Goal: Task Accomplishment & Management: Use online tool/utility

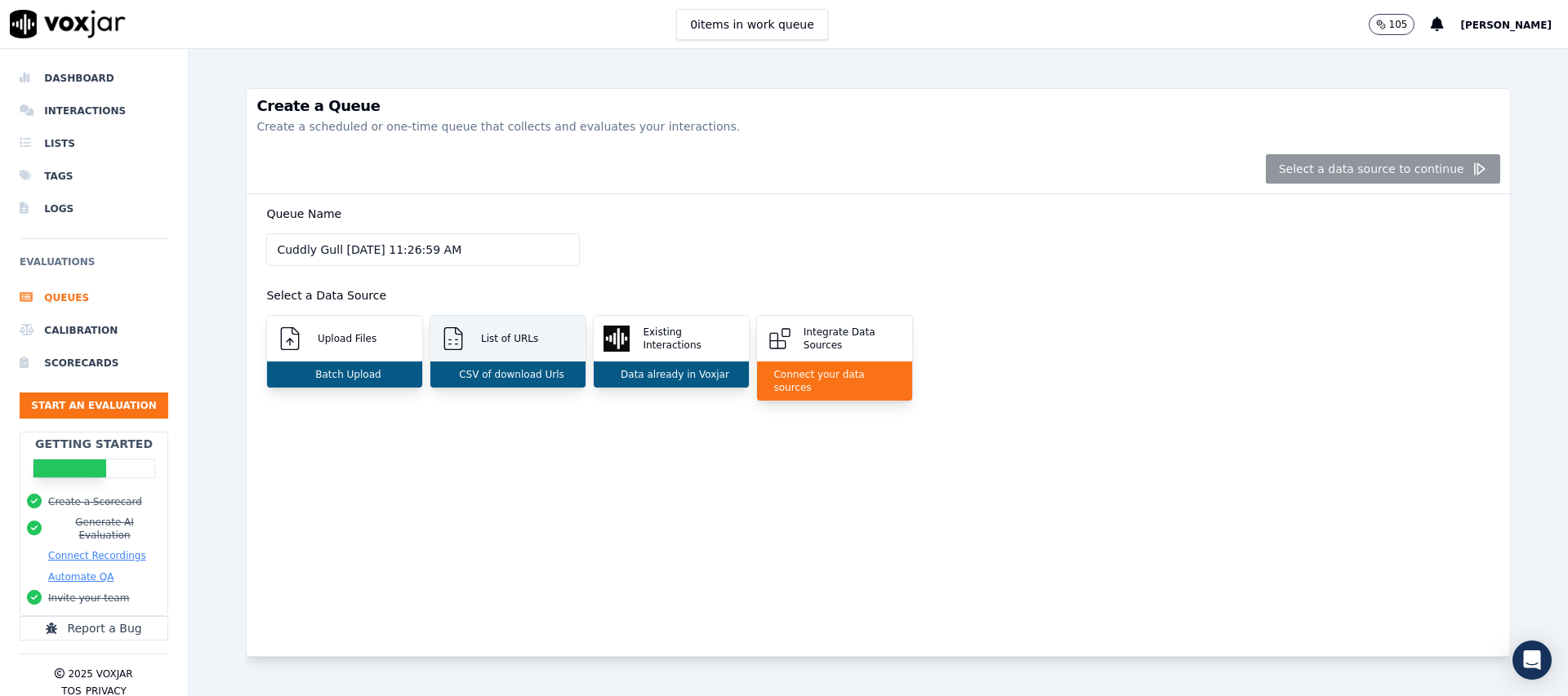
click at [533, 340] on p "List of URLs" at bounding box center [507, 338] width 64 height 13
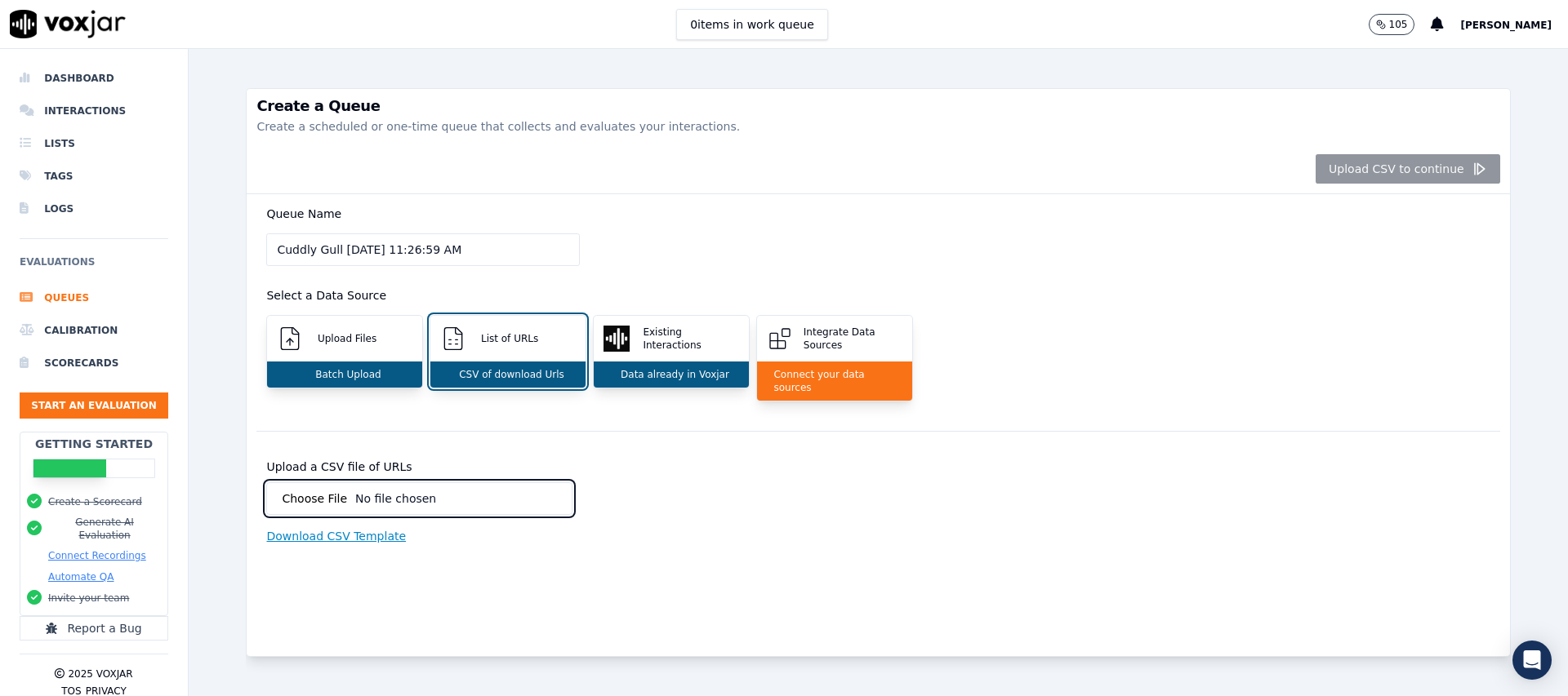
click at [331, 485] on input "Upload a CSV file of URLs" at bounding box center [419, 498] width 306 height 33
type input "C:\fakepath\VOXJAR - Sheet1.csv"
click at [409, 527] on div "Upload a CSV file of URLs CSV must contain a row labeled 'urls' Download CSV Te…" at bounding box center [572, 514] width 612 height 106
click at [375, 551] on p "Download CSV Template" at bounding box center [337, 559] width 140 height 16
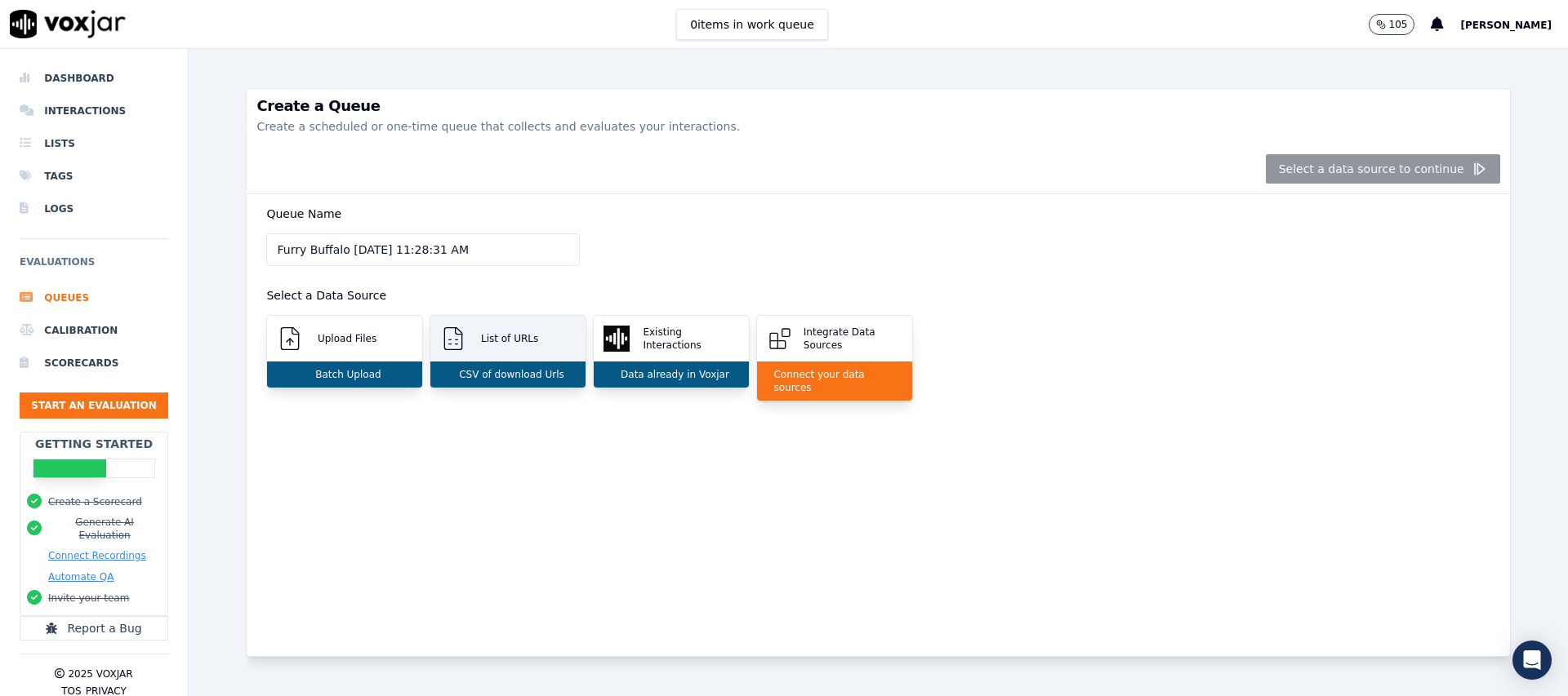
click at [502, 374] on p "CSV of download Urls" at bounding box center [508, 374] width 112 height 13
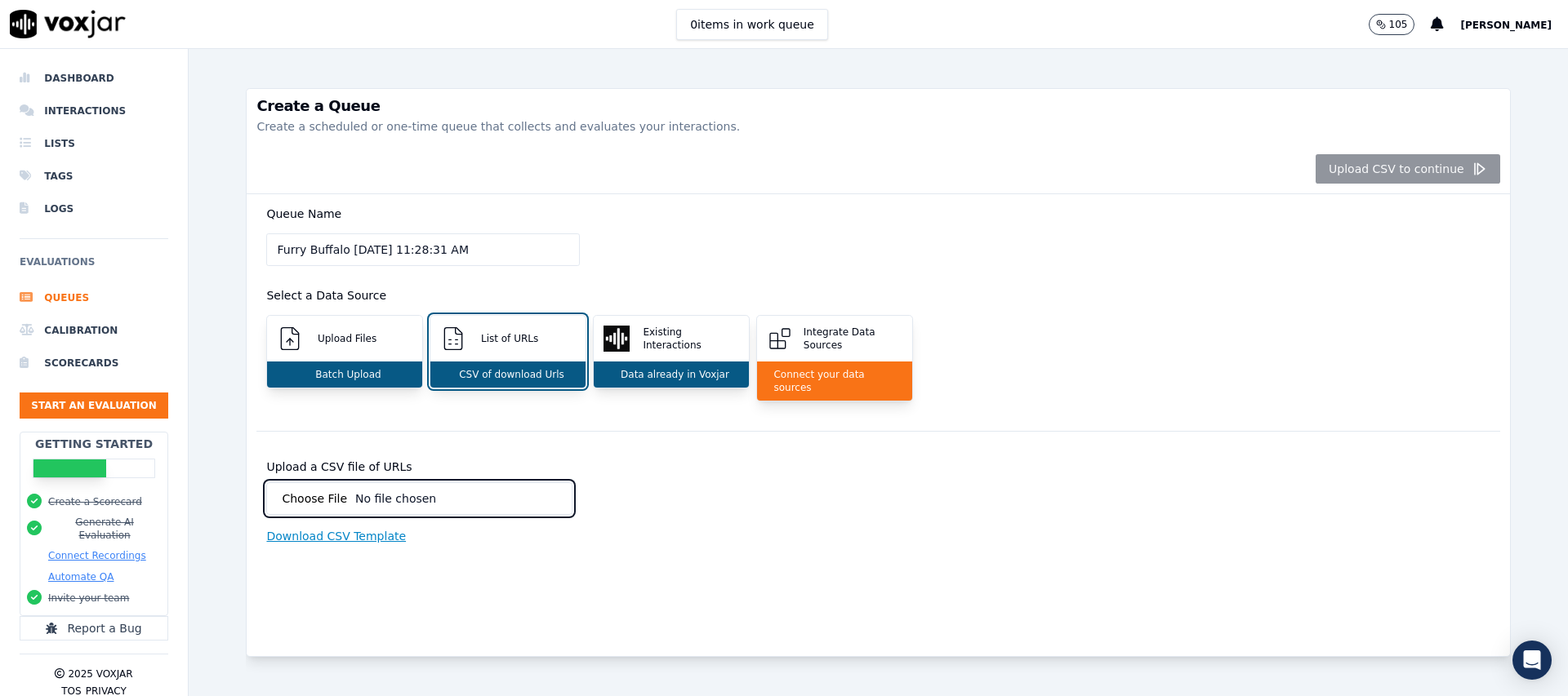
click at [456, 490] on input "Upload a CSV file of URLs" at bounding box center [419, 498] width 306 height 33
type input "C:\fakepath\VOXJAR - Sheet1.csv"
click at [1398, 176] on button "Upload CSV to continue" at bounding box center [1408, 169] width 185 height 29
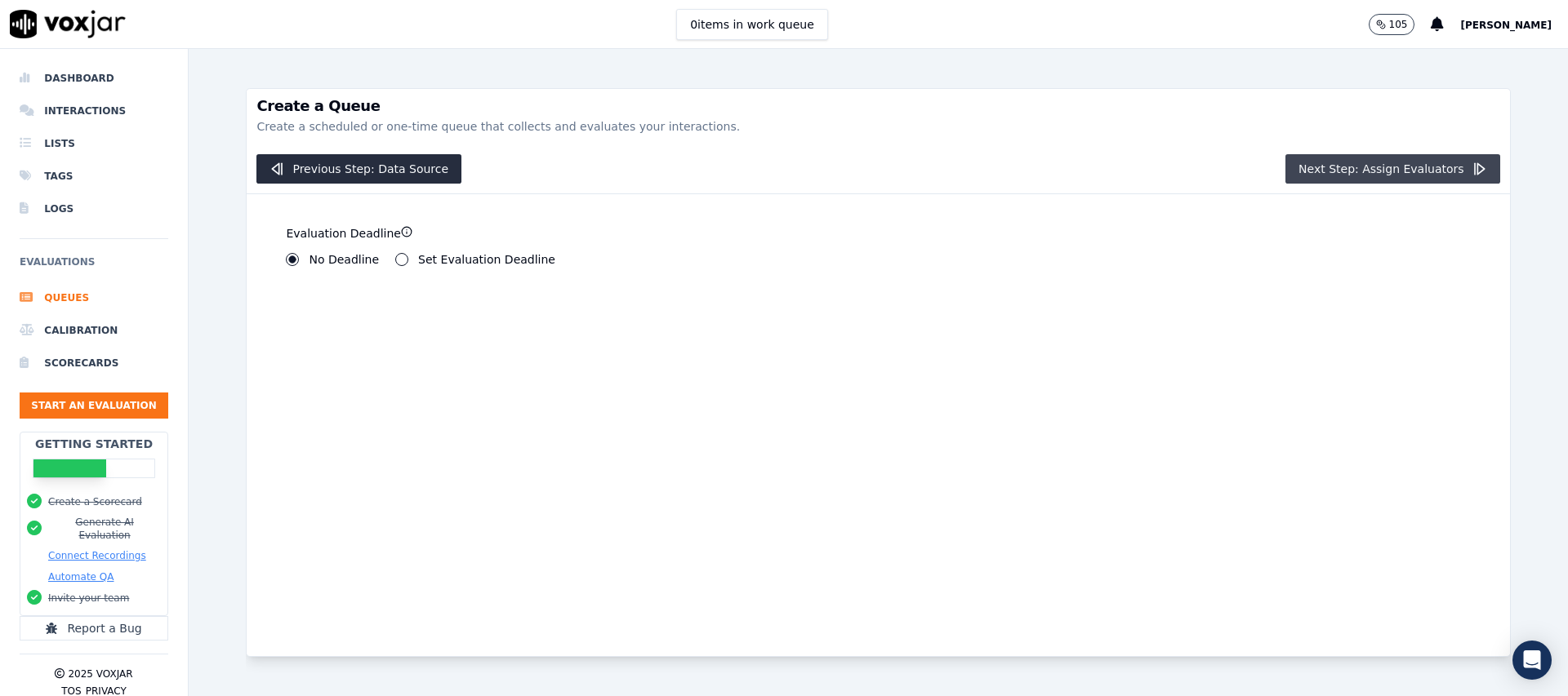
click at [1390, 172] on button "Next Step: Assign Evaluators" at bounding box center [1393, 169] width 215 height 29
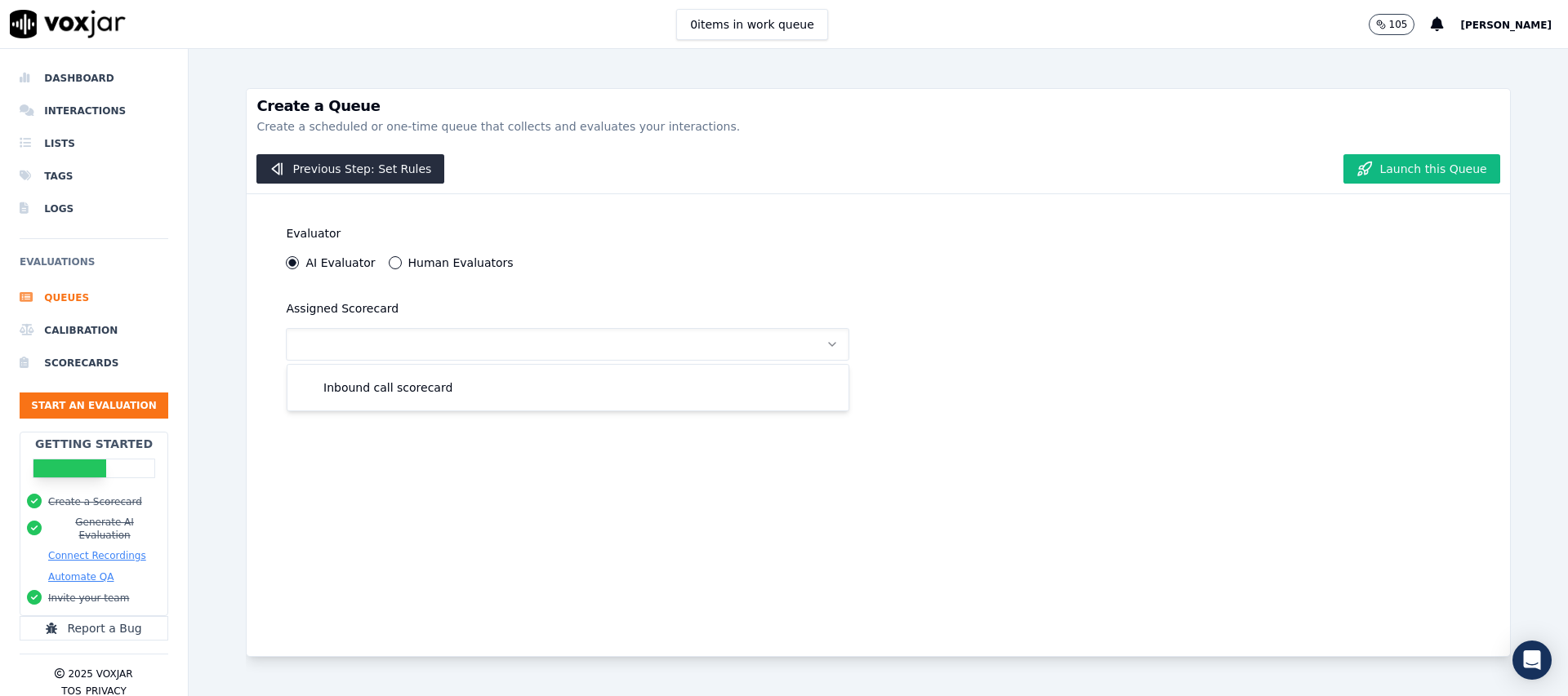
click at [394, 261] on button "Human Evaluators" at bounding box center [394, 262] width 13 height 13
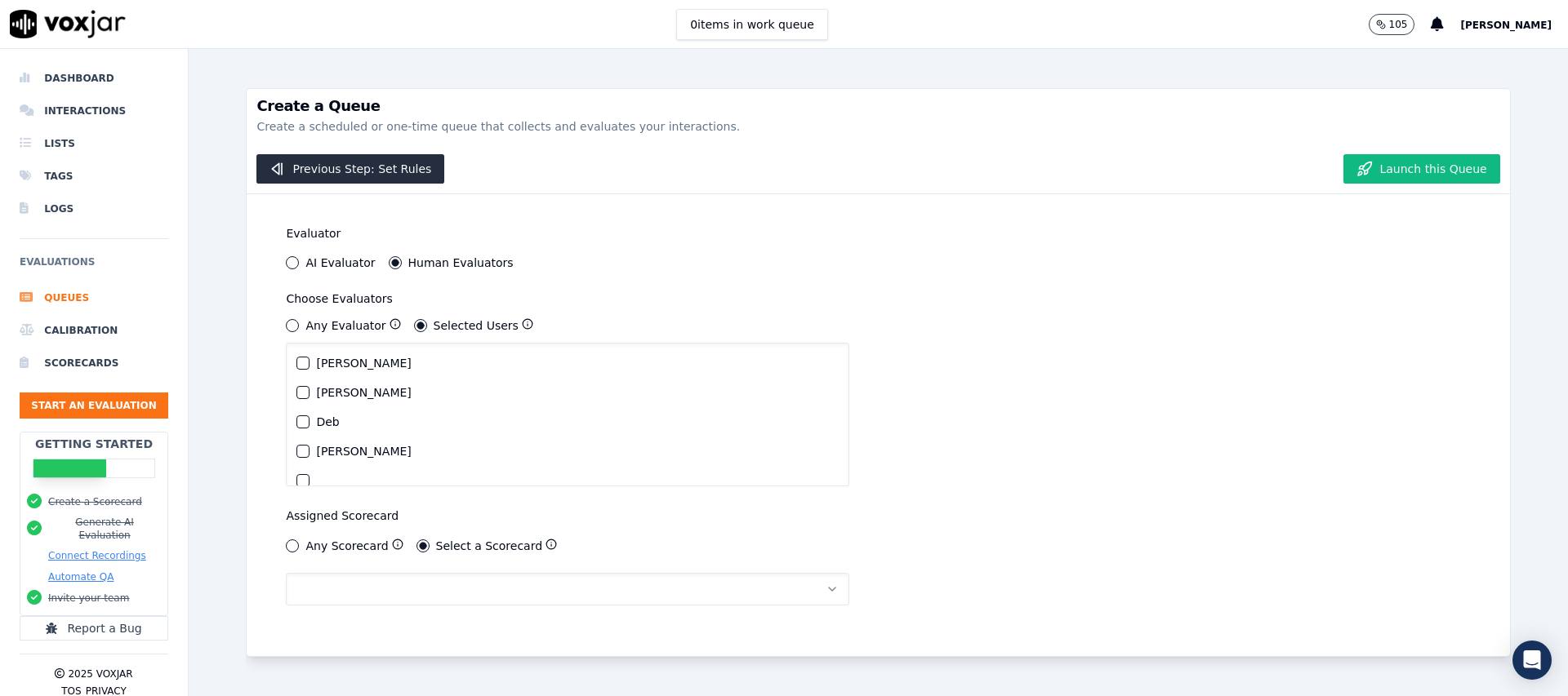
drag, startPoint x: 302, startPoint y: 363, endPoint x: 320, endPoint y: 388, distance: 30.8
click at [302, 363] on div "button" at bounding box center [302, 363] width 11 height 11
click at [341, 593] on button "button" at bounding box center [567, 589] width 563 height 33
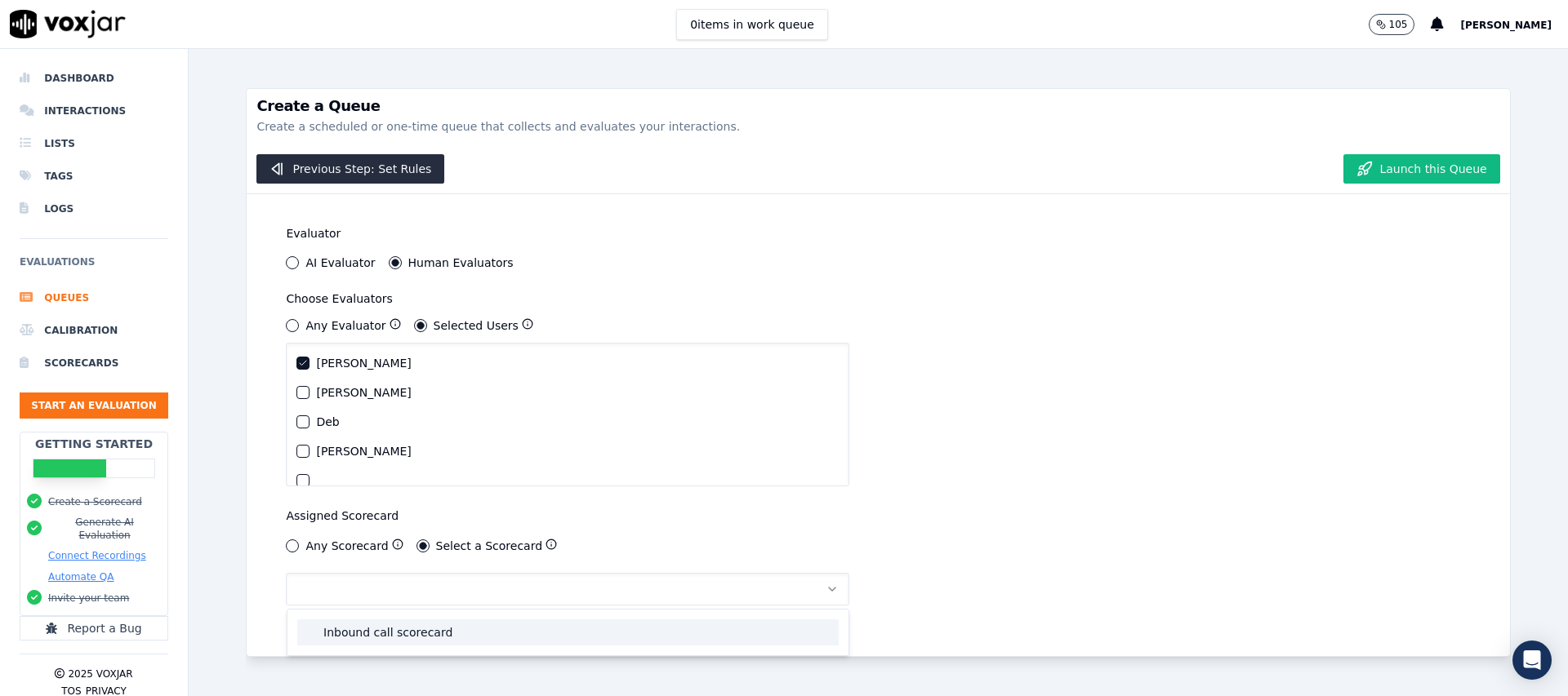
click at [363, 636] on div "Inbound call scorecard" at bounding box center [567, 632] width 541 height 26
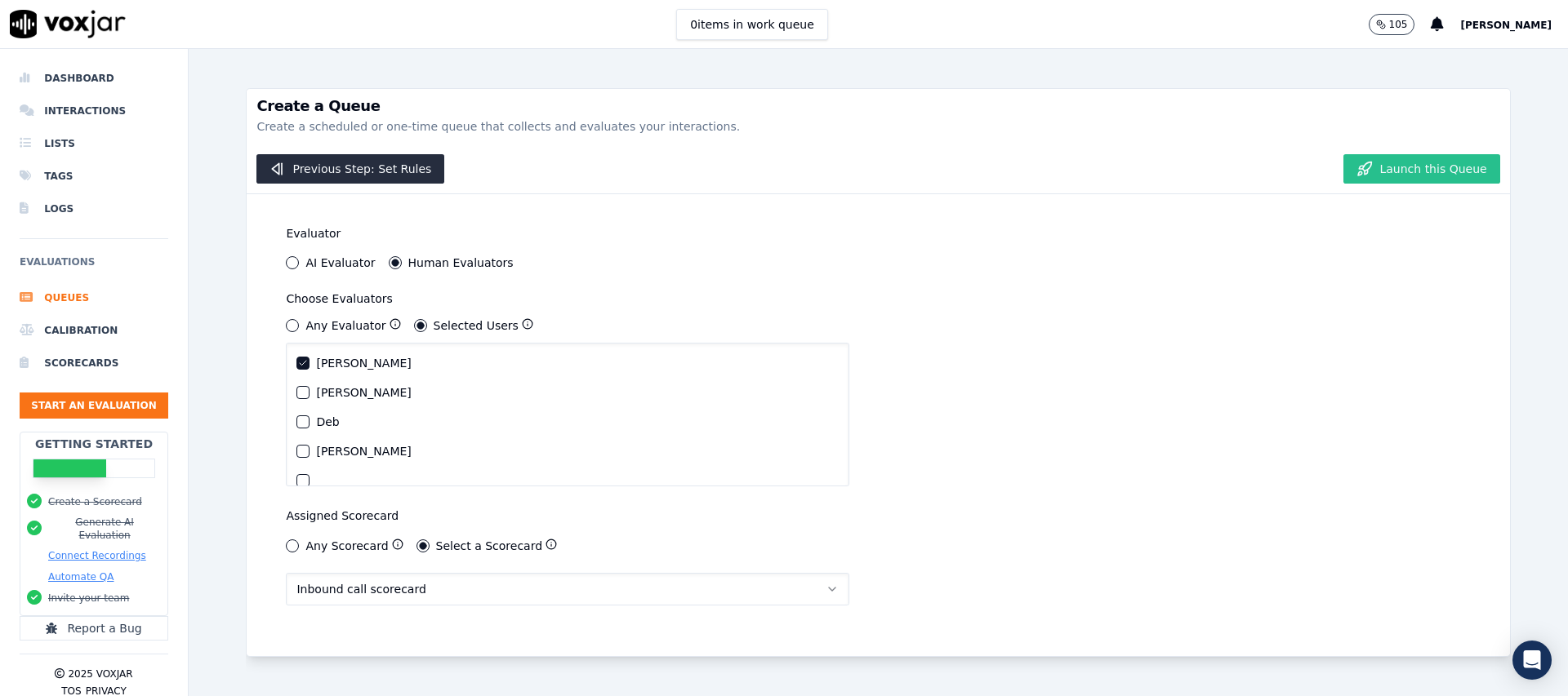
click at [1444, 172] on button "Launch this Queue" at bounding box center [1421, 169] width 156 height 29
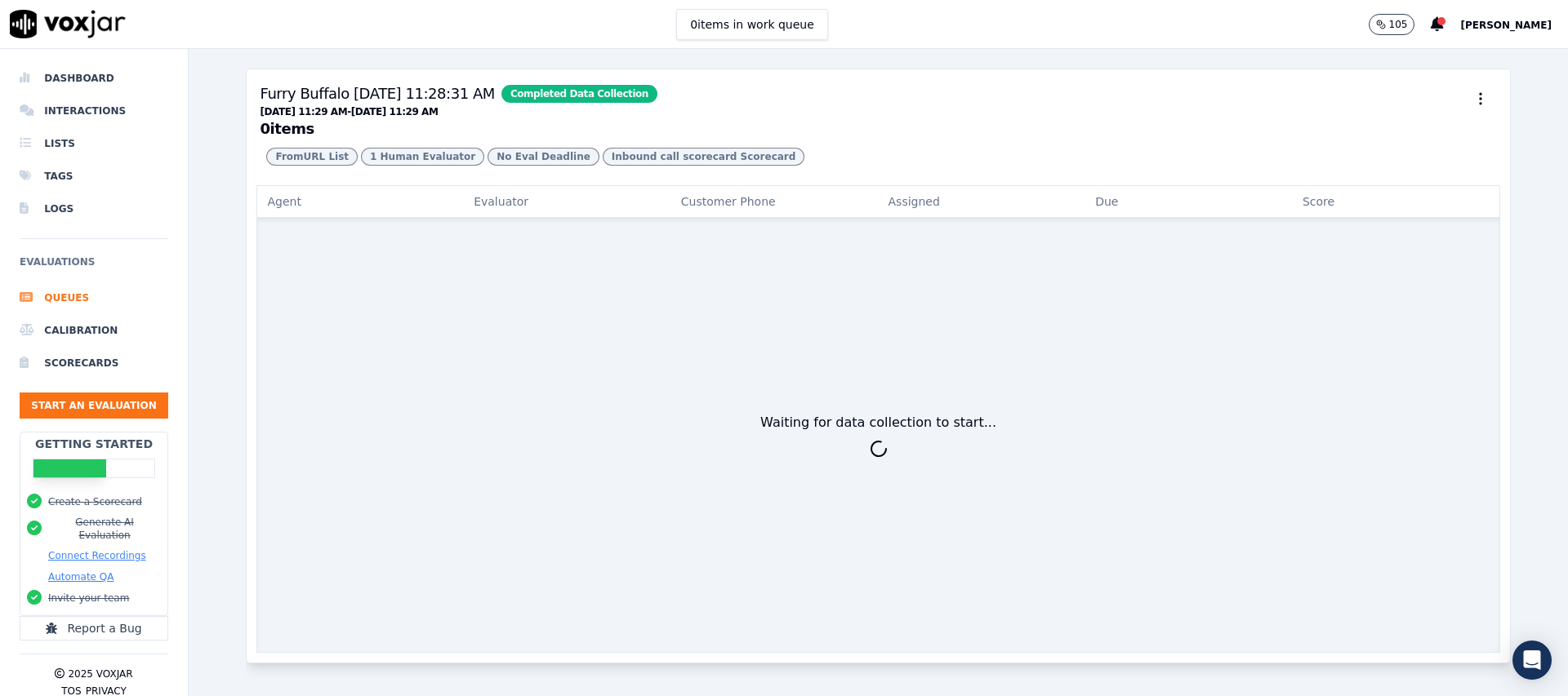
click at [24, 32] on img at bounding box center [67, 23] width 116 height 28
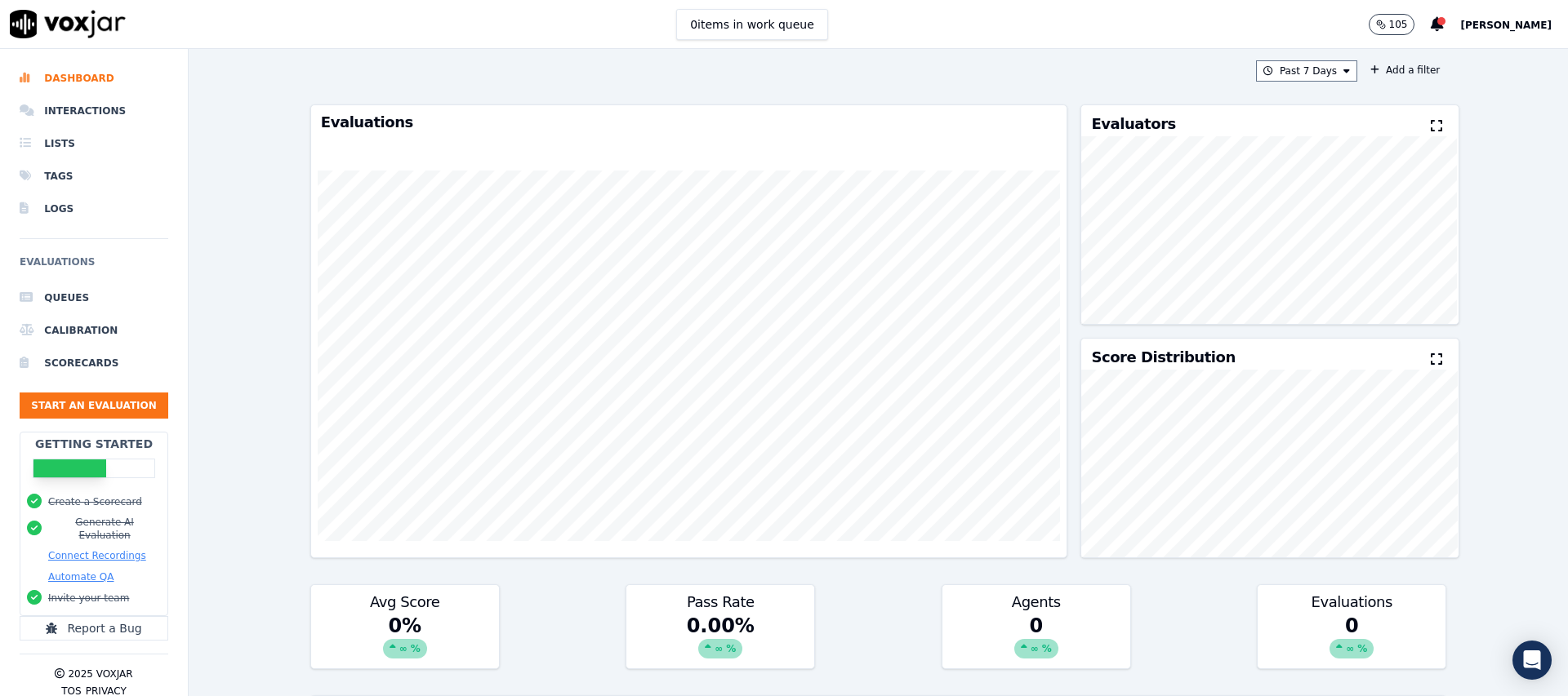
scroll to position [7, 0]
drag, startPoint x: 67, startPoint y: 292, endPoint x: 116, endPoint y: 308, distance: 51.5
click at [67, 292] on li "Queues" at bounding box center [94, 298] width 148 height 33
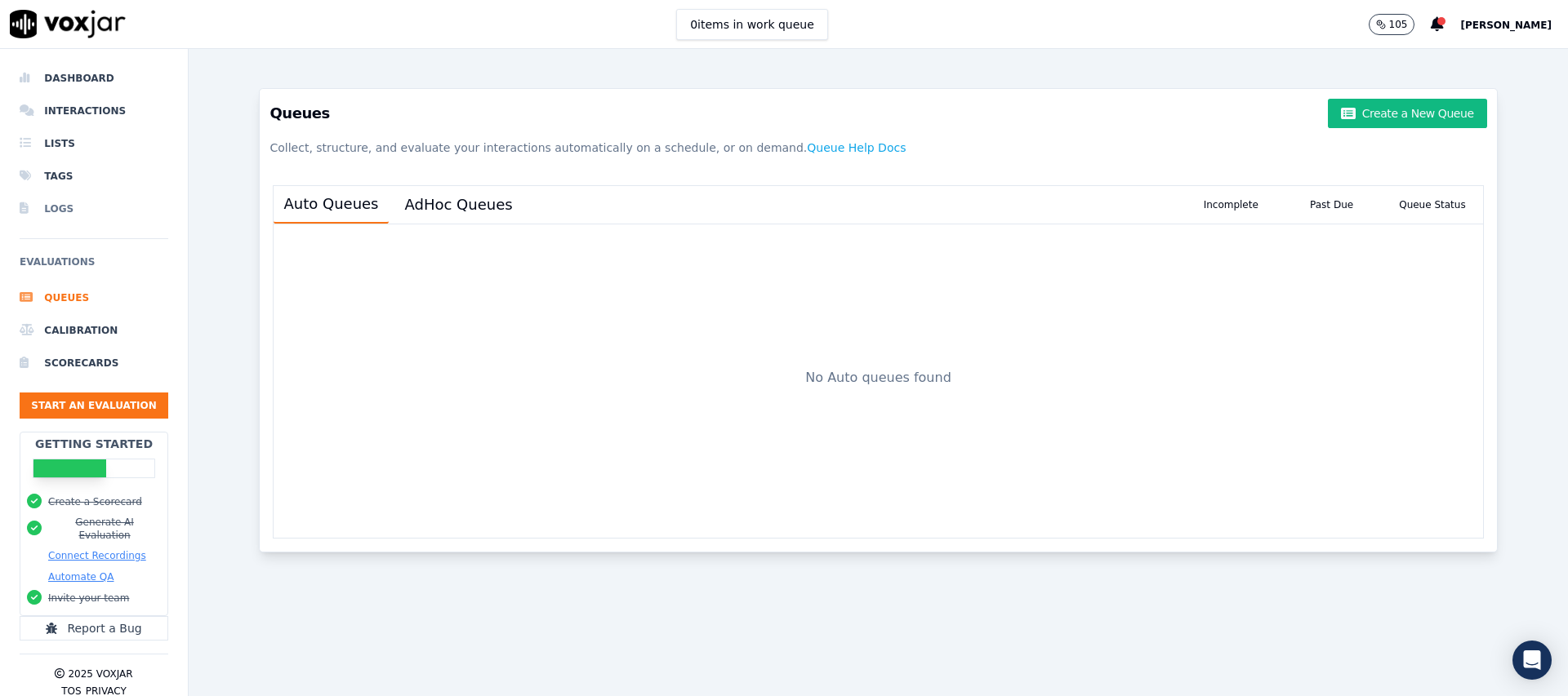
drag, startPoint x: 60, startPoint y: 229, endPoint x: 59, endPoint y: 221, distance: 8.1
click at [60, 229] on div "Dashboard Interactions Lists Tags Logs Evaluations Queues Calibration Scorecard…" at bounding box center [94, 247] width 148 height 370
click at [56, 207] on li "Logs" at bounding box center [94, 209] width 148 height 33
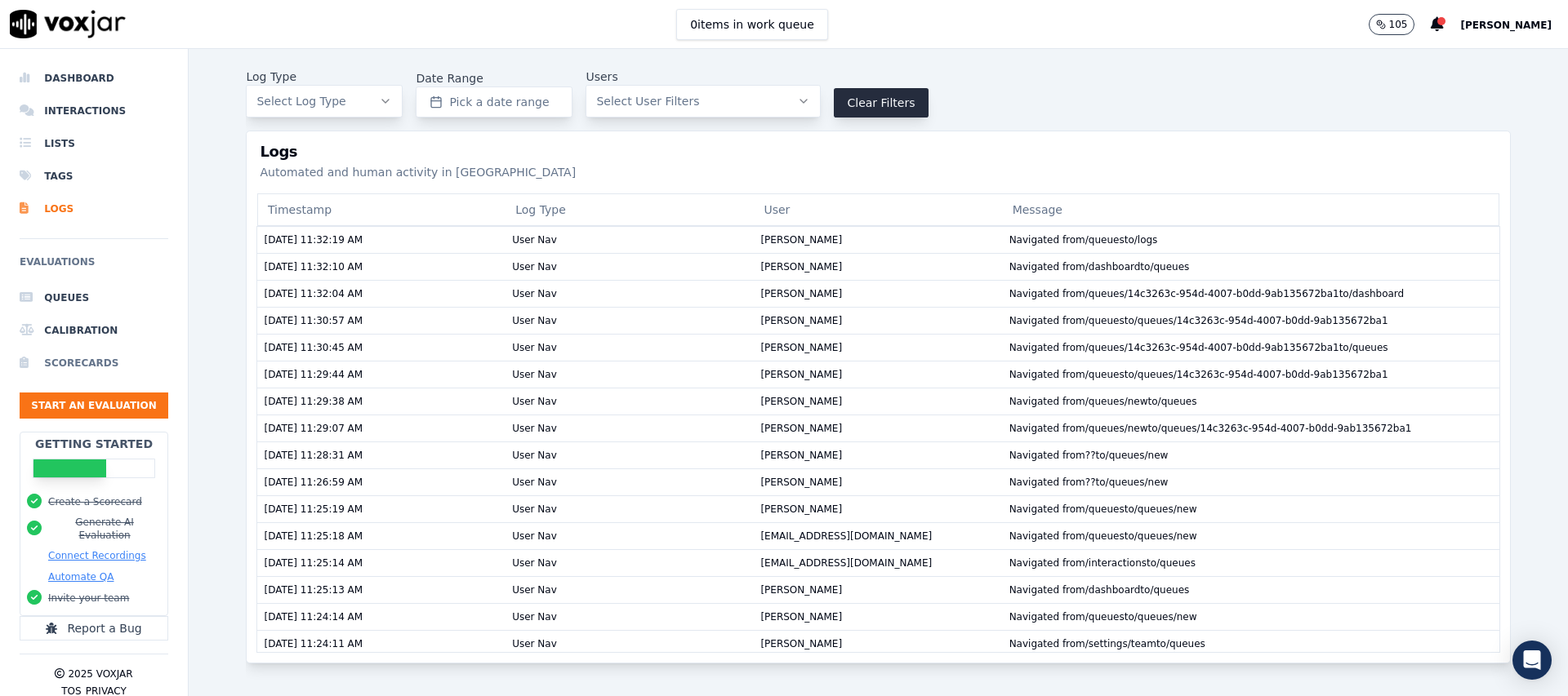
click at [72, 369] on li "Scorecards" at bounding box center [94, 363] width 148 height 33
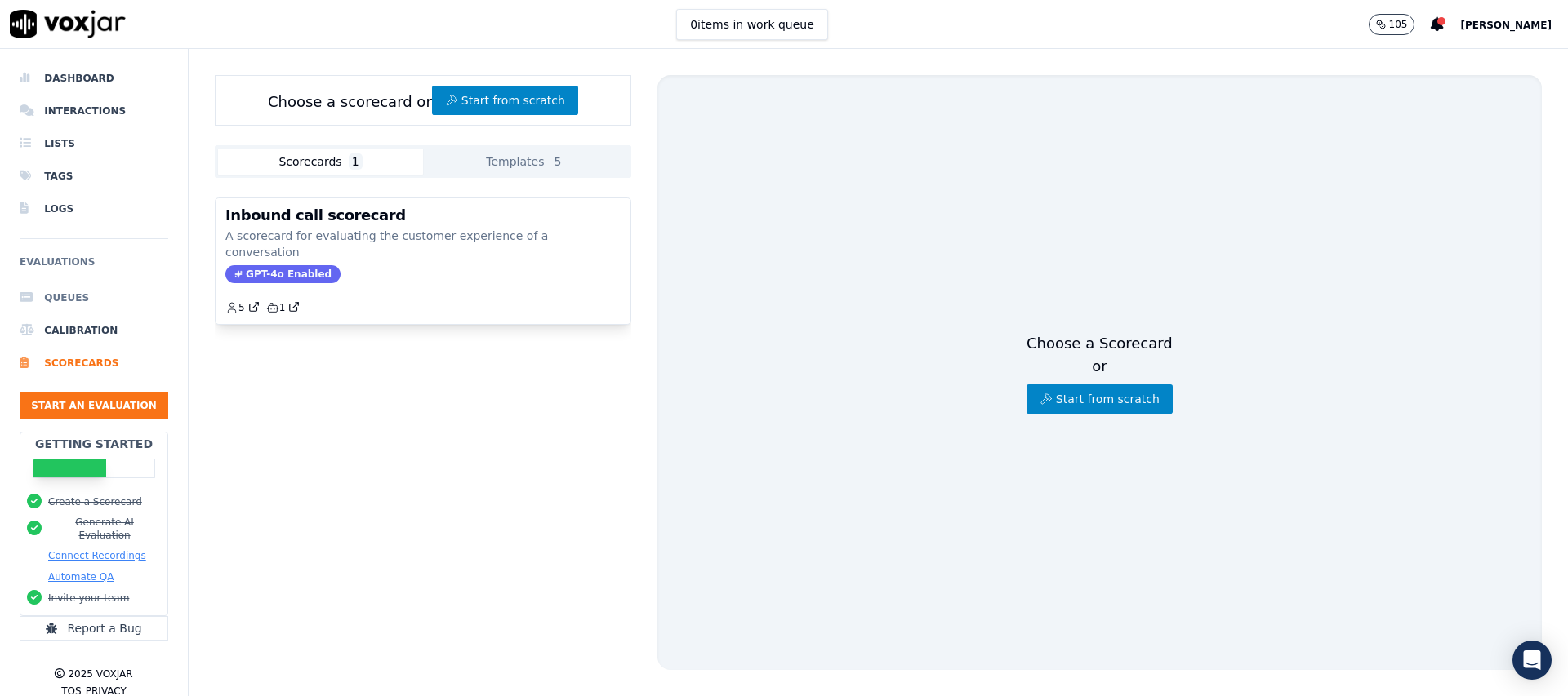
click at [34, 290] on li "Queues" at bounding box center [94, 298] width 148 height 33
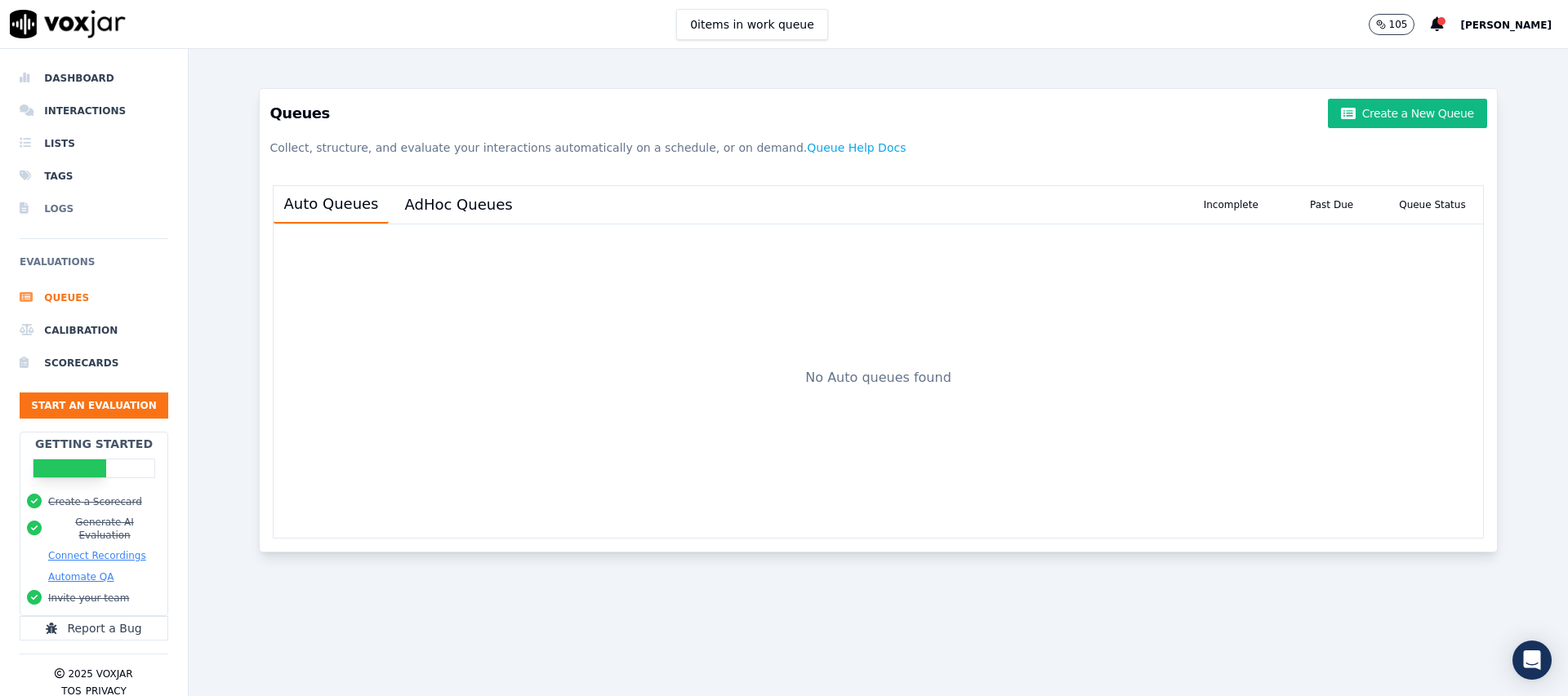
drag, startPoint x: 57, startPoint y: 208, endPoint x: 77, endPoint y: 210, distance: 20.1
click at [57, 208] on li "Logs" at bounding box center [94, 209] width 148 height 33
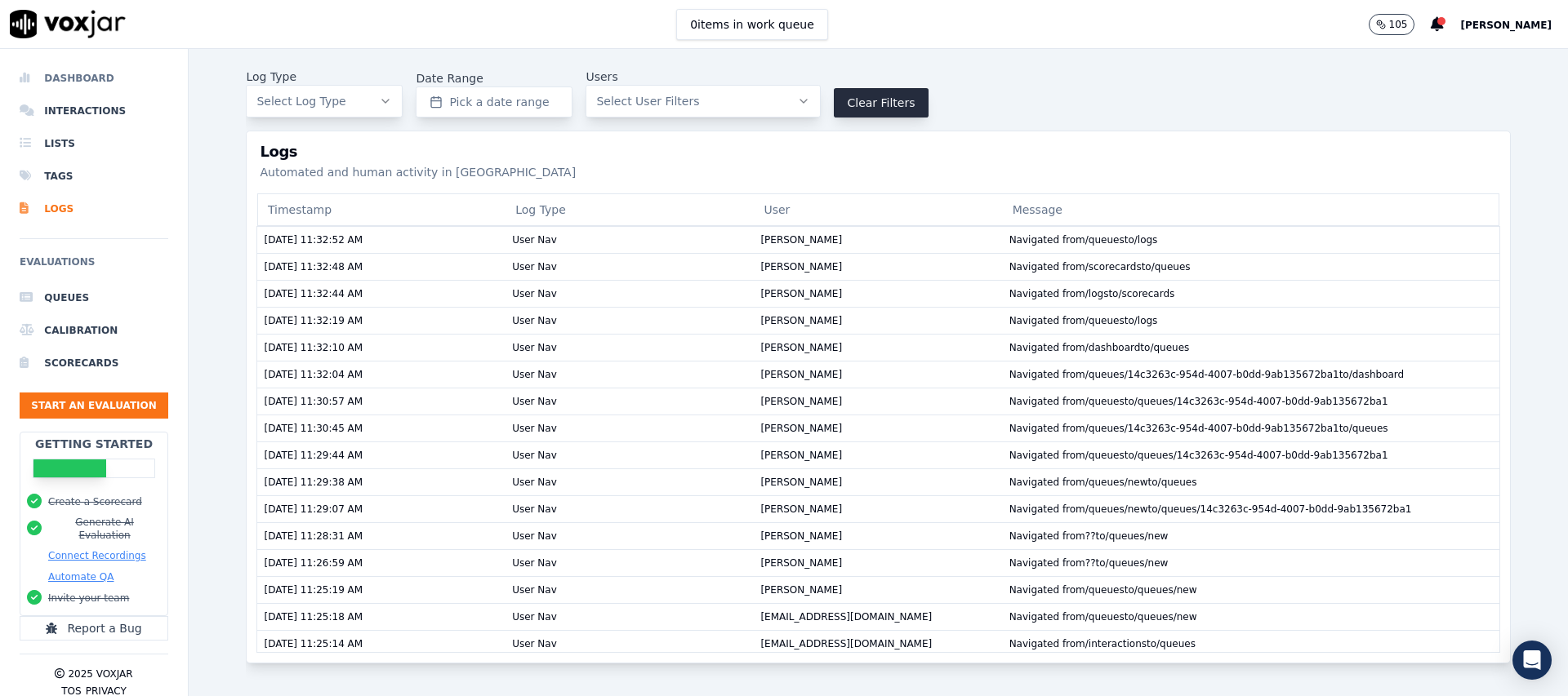
click at [63, 81] on li "Dashboard" at bounding box center [94, 78] width 148 height 33
